Goal: Task Accomplishment & Management: Manage account settings

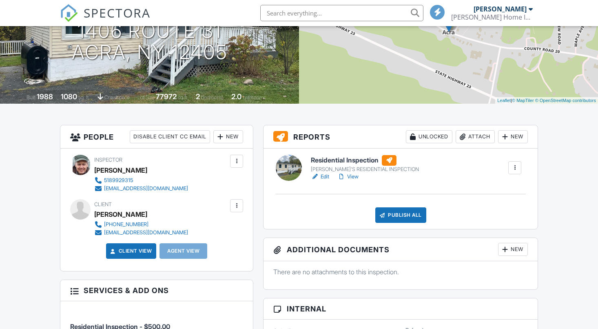
scroll to position [122, 0]
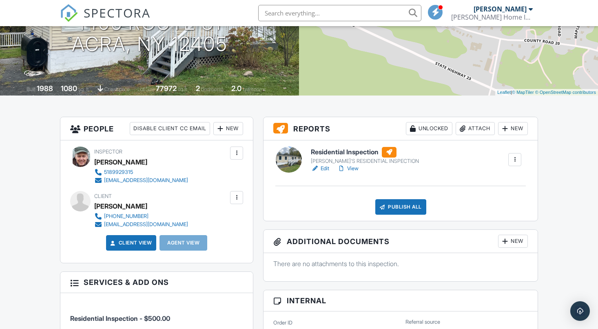
click at [235, 202] on div at bounding box center [237, 197] width 8 height 8
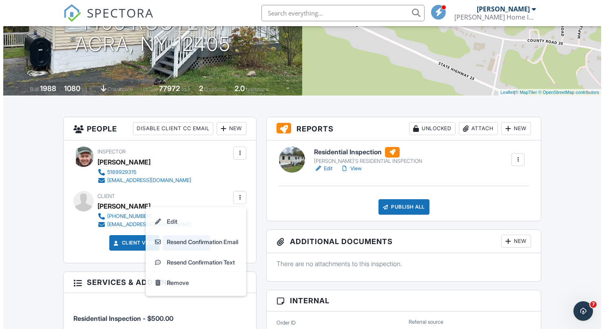
scroll to position [0, 0]
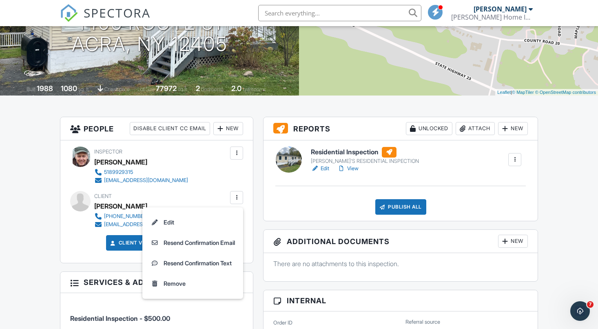
click at [73, 248] on div "Client View Agent View" at bounding box center [156, 246] width 183 height 22
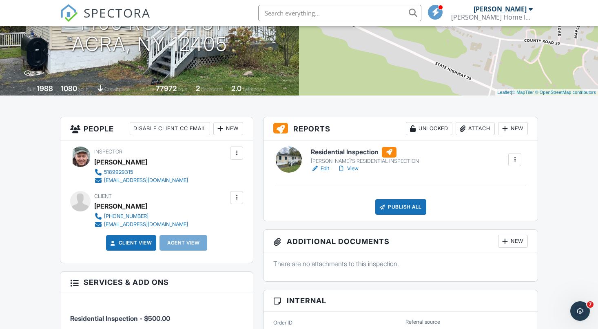
click at [228, 135] on div "New" at bounding box center [228, 128] width 30 height 13
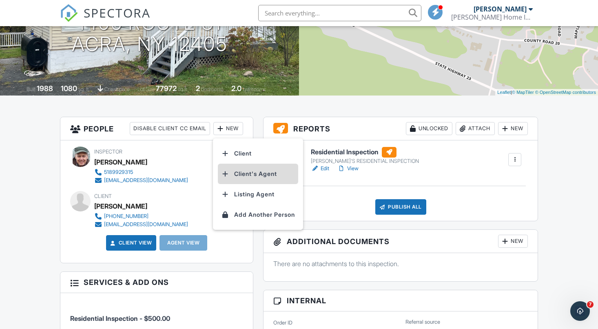
click at [244, 184] on li "Client's Agent" at bounding box center [258, 174] width 80 height 20
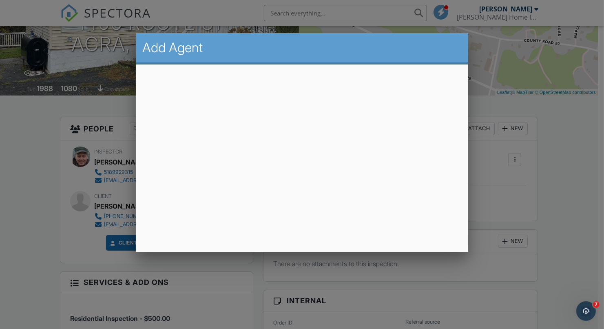
click at [568, 171] on div at bounding box center [302, 164] width 604 height 411
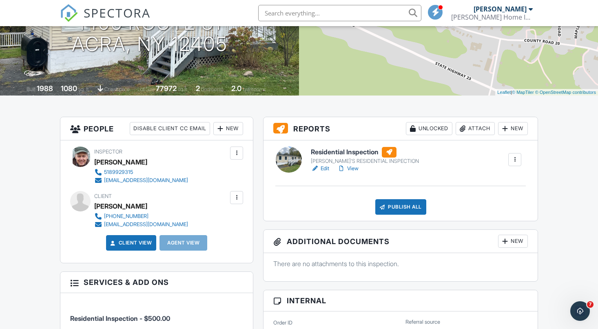
click at [228, 135] on div "New" at bounding box center [228, 128] width 30 height 13
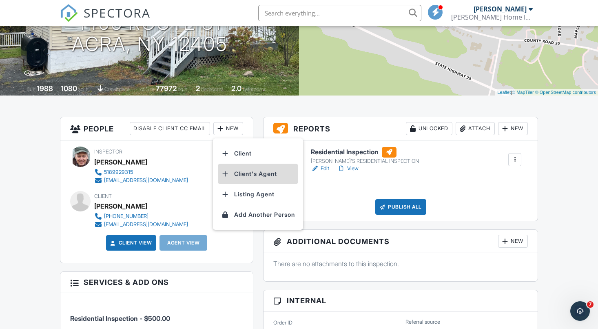
click at [242, 184] on li "Client's Agent" at bounding box center [258, 174] width 80 height 20
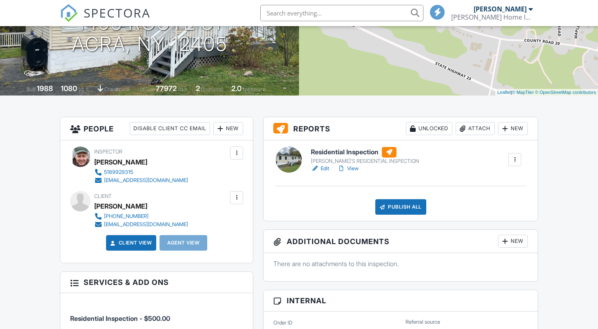
click at [226, 135] on div "New" at bounding box center [228, 128] width 30 height 13
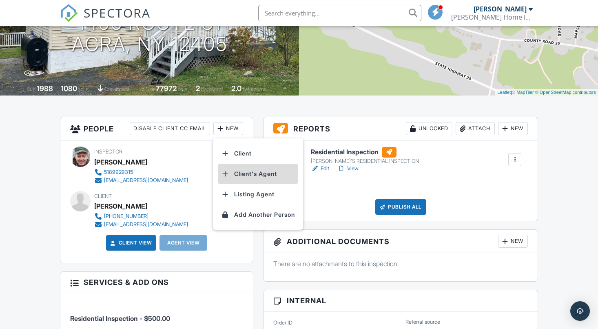
click at [246, 184] on li "Client's Agent" at bounding box center [258, 174] width 80 height 20
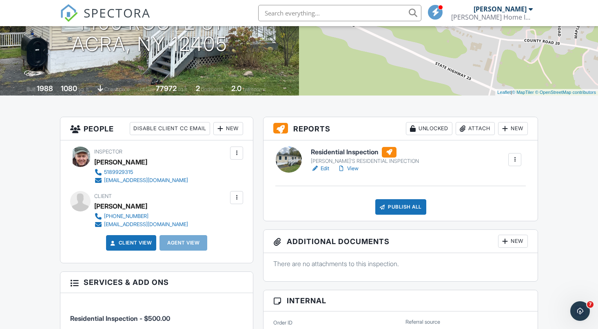
click at [224, 135] on div "New" at bounding box center [228, 128] width 30 height 13
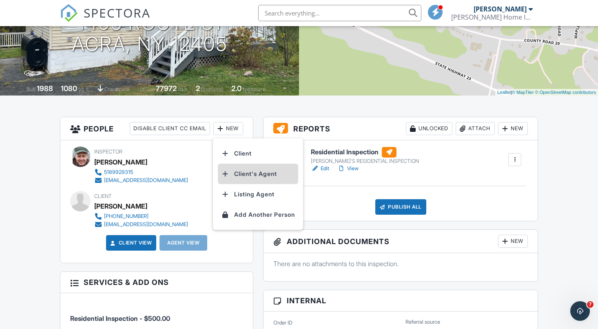
click at [244, 184] on li "Client's Agent" at bounding box center [258, 174] width 80 height 20
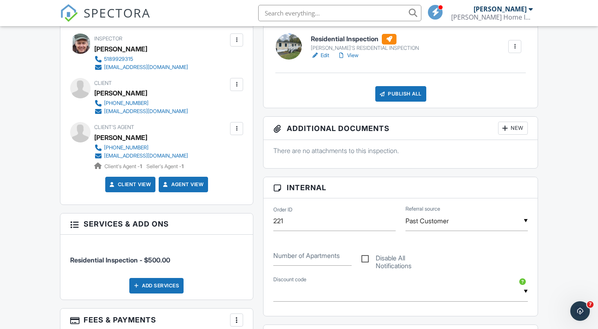
scroll to position [204, 0]
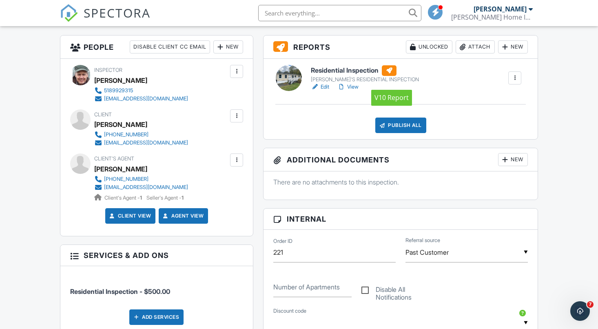
click at [394, 76] on div at bounding box center [389, 70] width 15 height 11
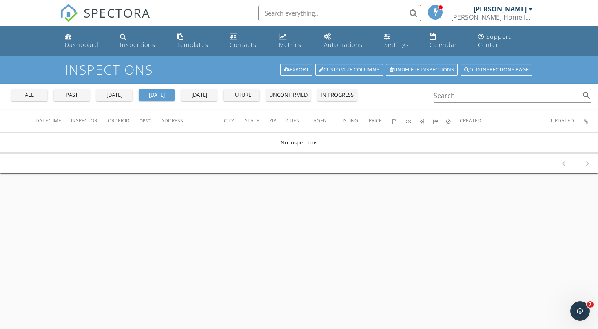
click at [338, 91] on div "in progress" at bounding box center [337, 95] width 33 height 8
click at [36, 91] on div "all" at bounding box center [29, 95] width 29 height 8
